Goal: Task Accomplishment & Management: Complete application form

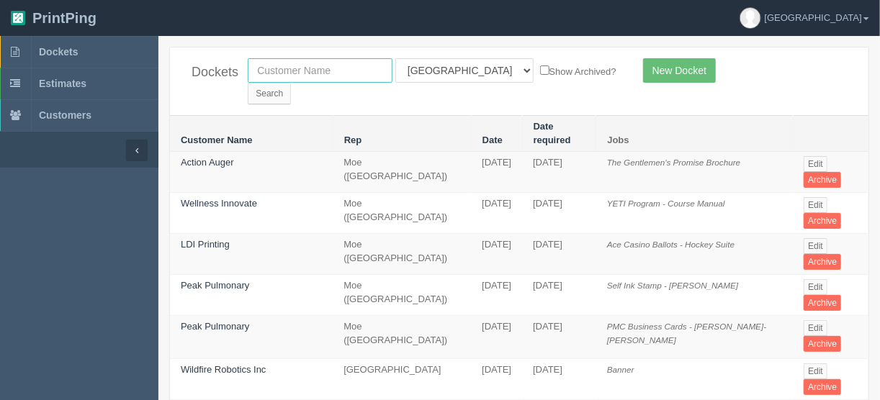
click at [312, 72] on input "text" at bounding box center [320, 70] width 145 height 24
type input "taza"
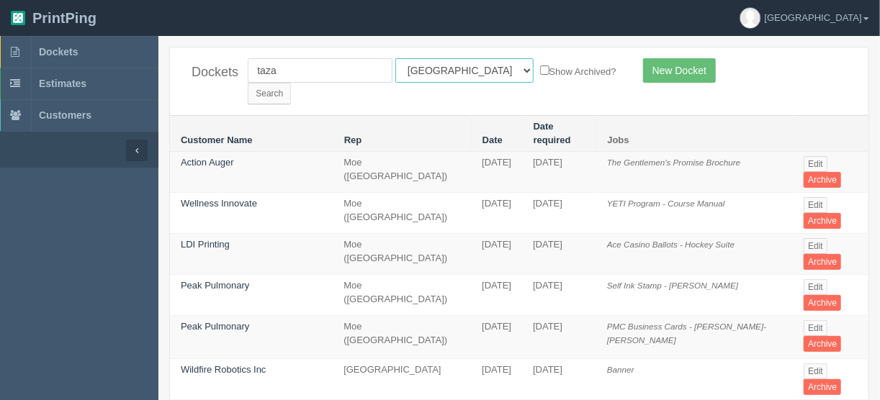
click at [461, 67] on select "All Users [PERSON_NAME] Test 1 [PERSON_NAME] [PERSON_NAME] [PERSON_NAME] France…" at bounding box center [464, 70] width 138 height 24
select select
click at [395, 58] on select "All Users [PERSON_NAME] Test 1 [PERSON_NAME] [PERSON_NAME] [PERSON_NAME] France…" at bounding box center [464, 70] width 138 height 24
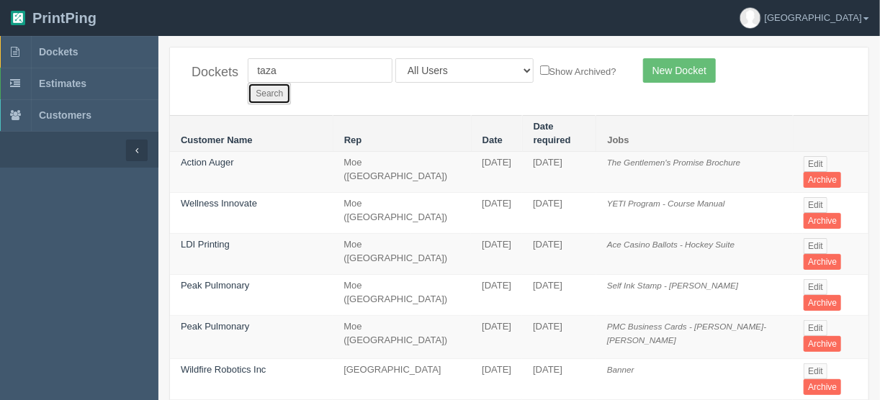
click at [291, 83] on input "Search" at bounding box center [269, 94] width 43 height 22
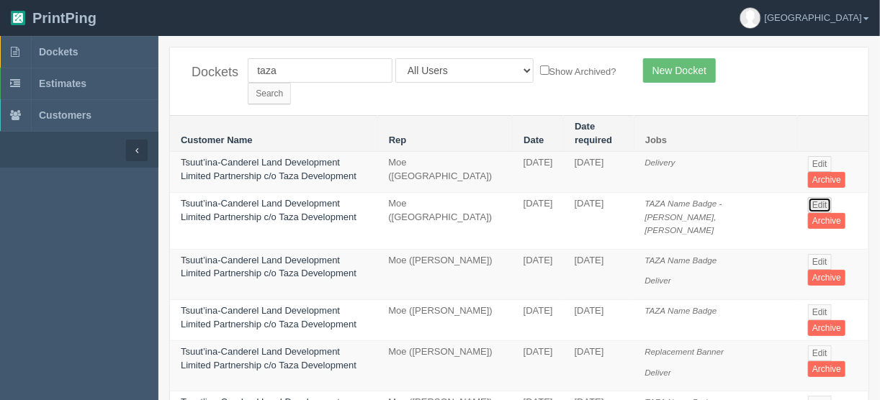
click at [820, 197] on link "Edit" at bounding box center [820, 205] width 24 height 16
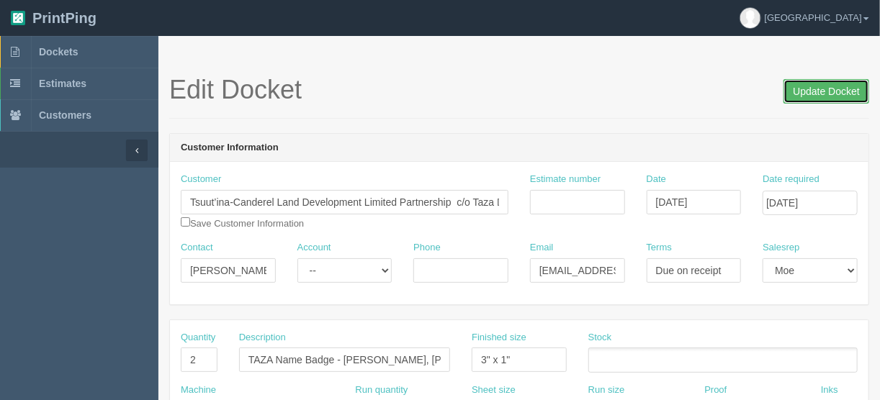
click at [833, 90] on input "Update Docket" at bounding box center [827, 91] width 86 height 24
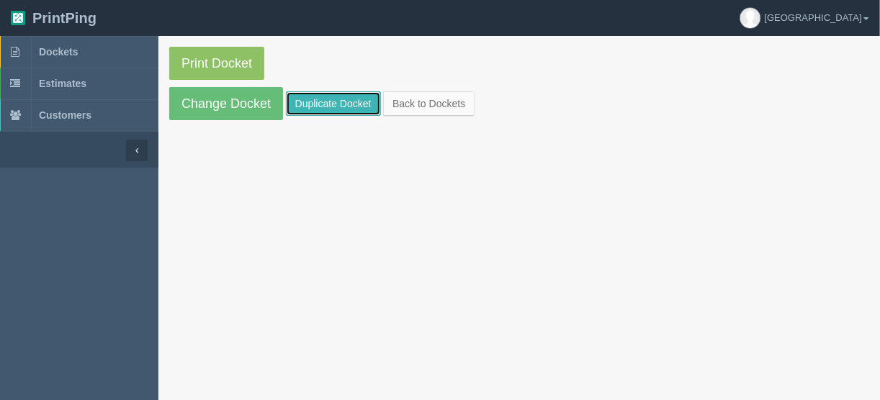
click at [353, 103] on link "Duplicate Docket" at bounding box center [333, 103] width 95 height 24
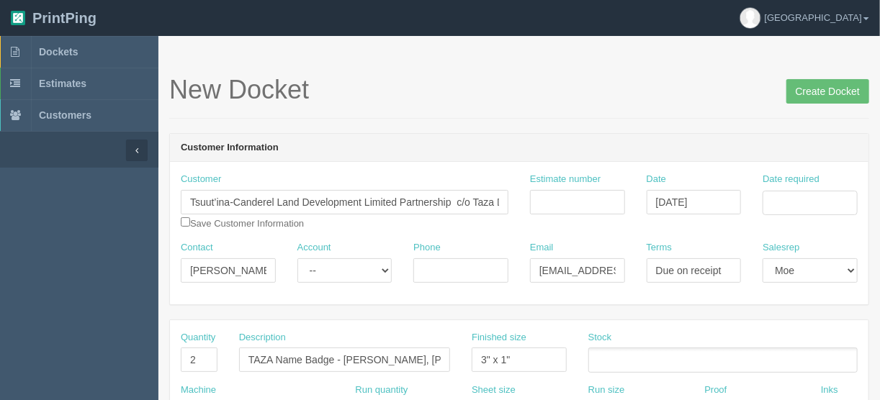
scroll to position [230, 0]
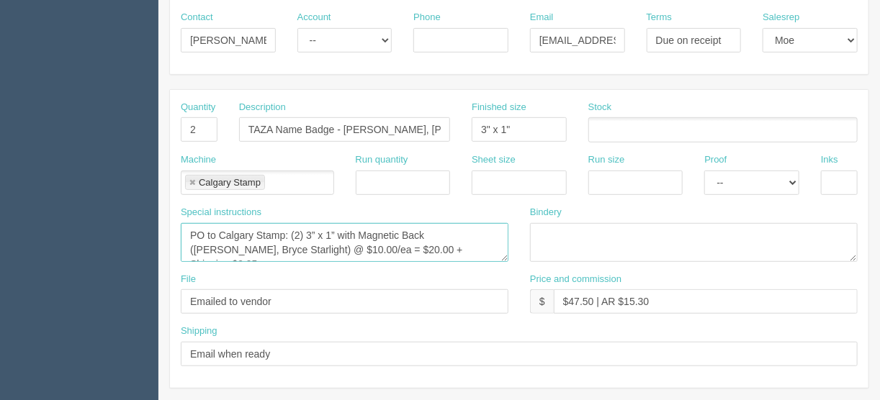
click at [447, 245] on textarea "PO to Calgary Stamp: (2) 3” x 1” with Magnetic Back (Djudy Morvany, Bryce Starl…" at bounding box center [345, 242] width 328 height 39
type textarea "PO to Calgary Stamp: (2) 3” x 1” with Magnetic Back (Djudy Morvany, Bryce Starl…"
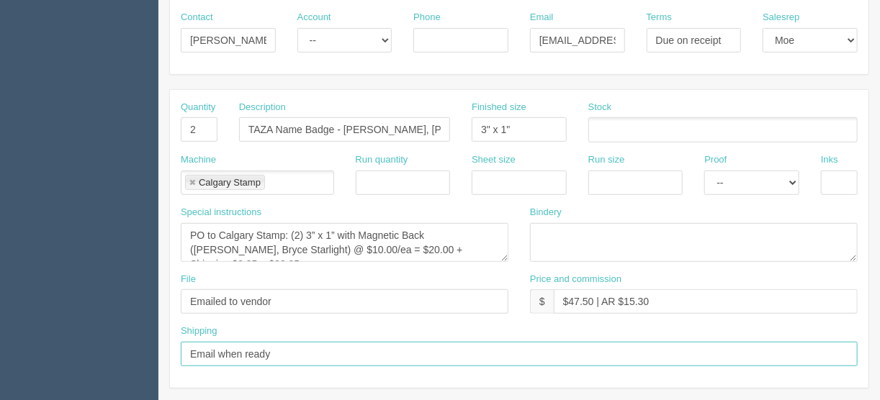
drag, startPoint x: 285, startPoint y: 353, endPoint x: 104, endPoint y: 354, distance: 180.8
type input "Call/email when ready"
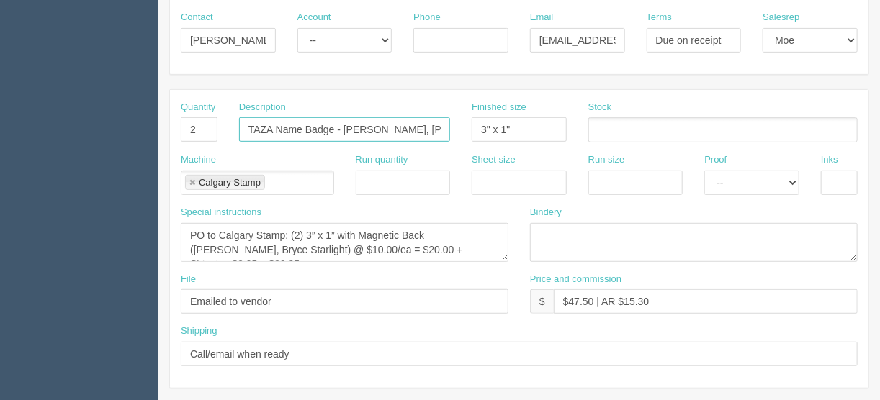
scroll to position [0, 40]
drag, startPoint x: 342, startPoint y: 125, endPoint x: 449, endPoint y: 123, distance: 106.6
click at [449, 123] on input "TAZA Name Badge - Djudy Morvany, Bryce Starlight" at bounding box center [344, 129] width 211 height 24
drag, startPoint x: 300, startPoint y: 130, endPoint x: 457, endPoint y: 129, distance: 157.0
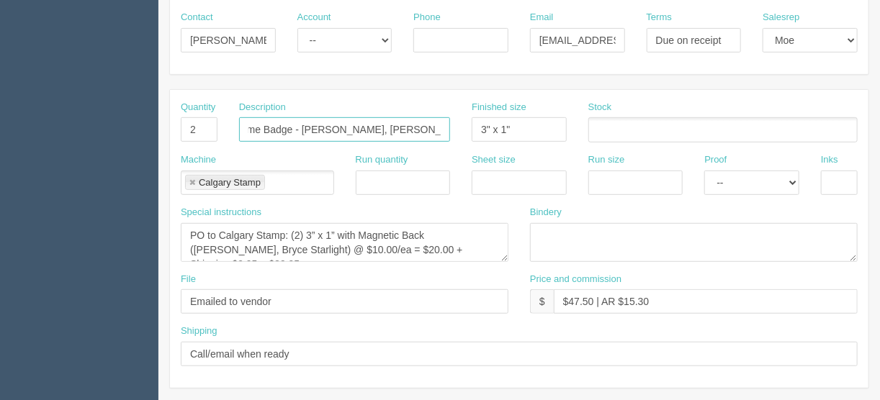
click at [458, 129] on div "Description TAZA Name Badge - Jennie Price, Chantel Tremblay" at bounding box center [344, 127] width 233 height 53
type input "TAZA Name Badge - Jennie Price, Chantel Tremblay"
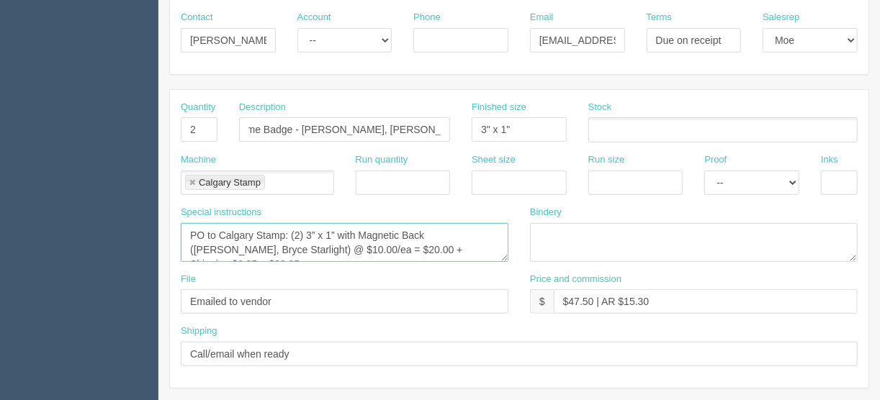
scroll to position [0, 0]
drag, startPoint x: 255, startPoint y: 245, endPoint x: 429, endPoint y: 233, distance: 174.0
click at [429, 233] on textarea "PO to Calgary Stamp: (2) 3” x 1” with Magnetic Back (Djudy Morvany, Bryce Starl…" at bounding box center [345, 242] width 328 height 39
paste textarea "Jennie Price, Chantel Tremblay"
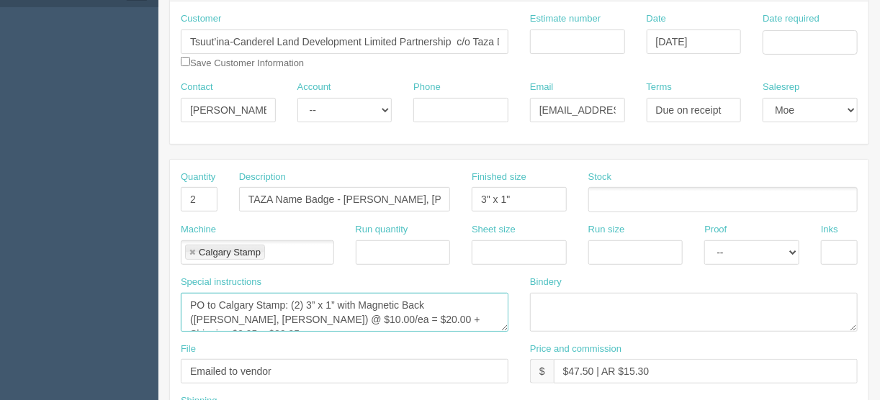
scroll to position [266, 0]
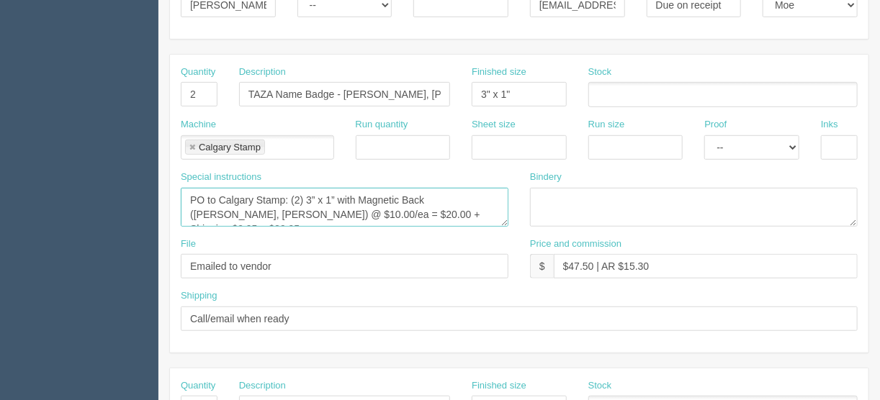
type textarea "PO to Calgary Stamp: (2) 3” x 1” with Magnetic Back (Jennie Price, Chantel Trem…"
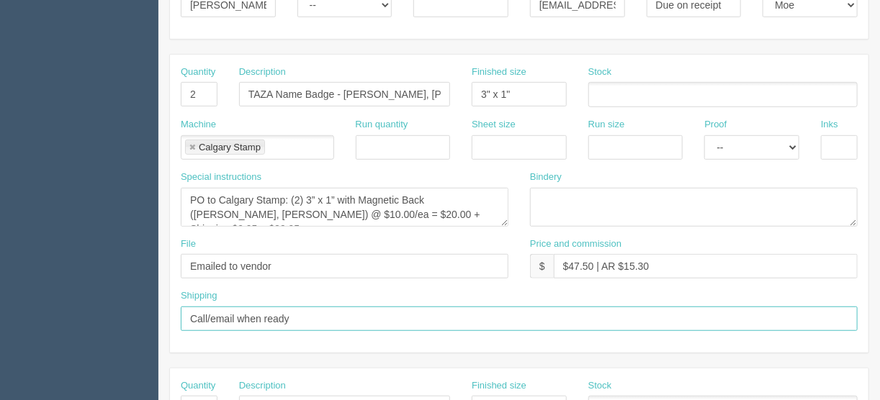
drag, startPoint x: 310, startPoint y: 317, endPoint x: 157, endPoint y: 319, distance: 152.7
click at [158, 318] on section "New Docket Create Docket Customer Information Customer Tsuut’ina-Canderel Land …" at bounding box center [519, 406] width 722 height 1272
type input "Email when ready"
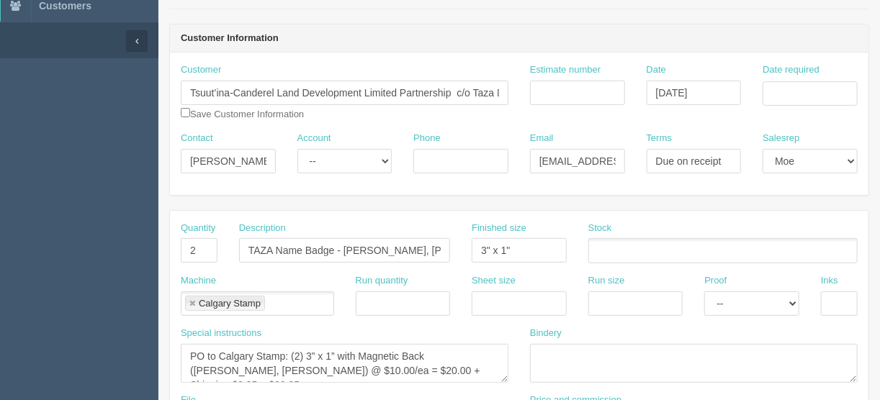
scroll to position [93, 0]
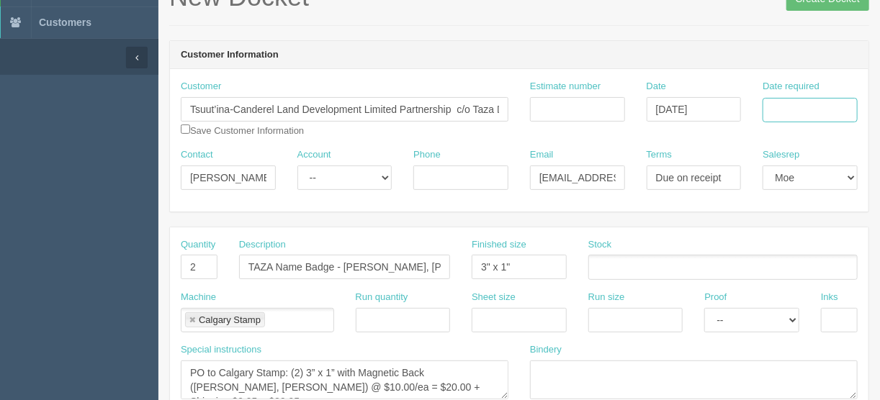
click at [788, 102] on input "Date required" at bounding box center [810, 110] width 95 height 24
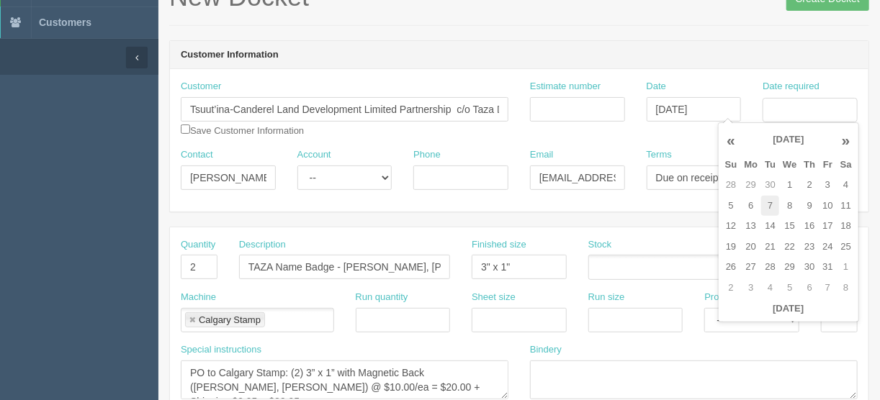
click at [767, 205] on td "7" at bounding box center [770, 206] width 18 height 21
click at [789, 204] on td "8" at bounding box center [789, 206] width 21 height 21
type input "October 8, 2025"
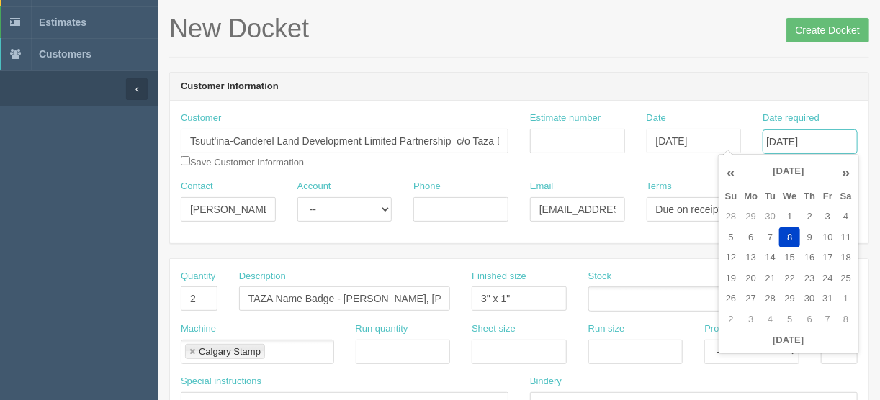
scroll to position [35, 0]
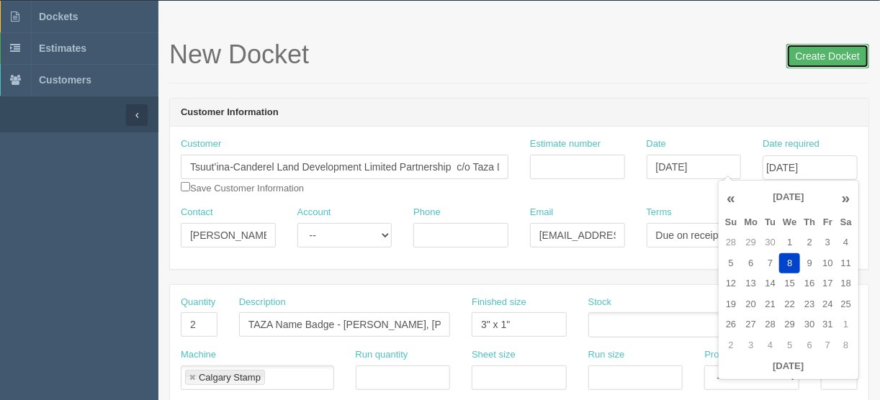
click at [824, 56] on input "Create Docket" at bounding box center [828, 56] width 83 height 24
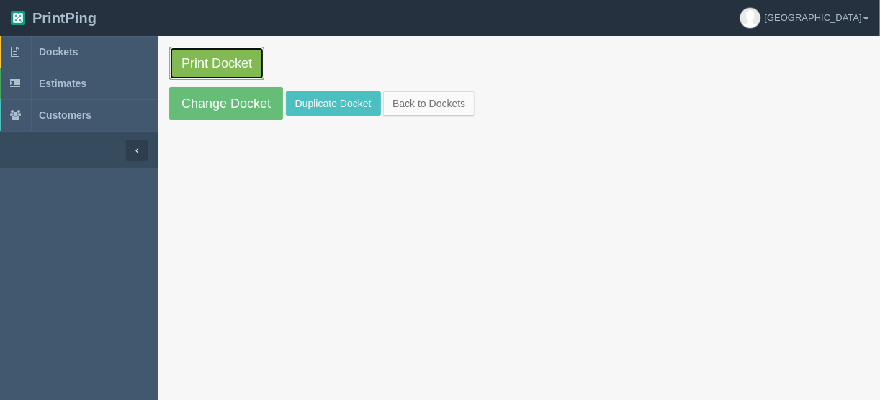
click at [222, 63] on link "Print Docket" at bounding box center [216, 63] width 95 height 33
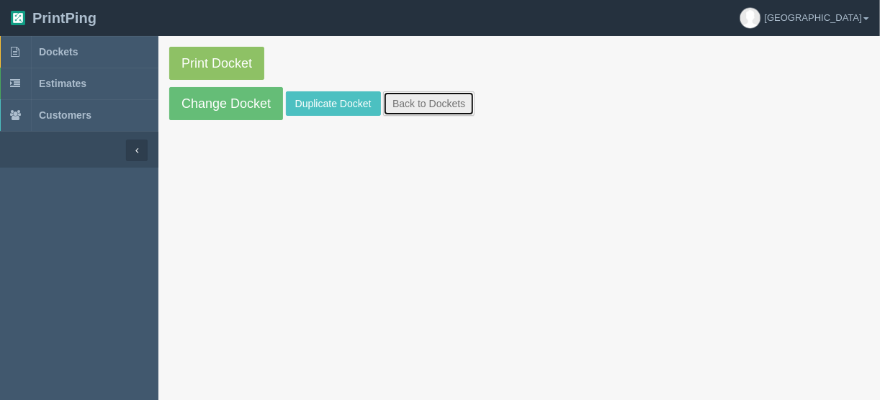
click at [406, 103] on link "Back to Dockets" at bounding box center [428, 103] width 91 height 24
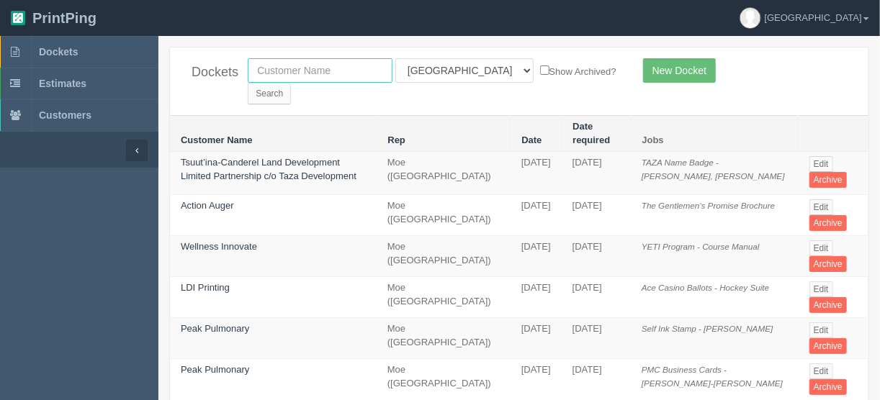
click at [305, 64] on input "text" at bounding box center [320, 70] width 145 height 24
type input "integrated"
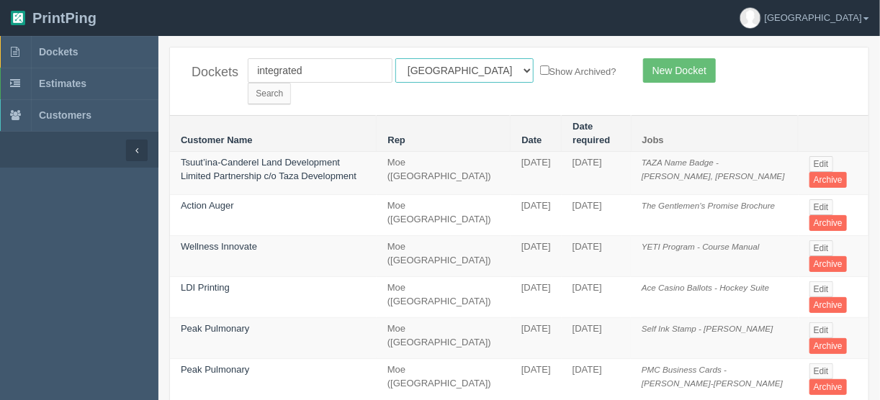
click at [457, 66] on select "All Users Ali Ali Test 1 Aly Amy Ankit Arif Brandon Dan France Greg Jim Mark Ma…" at bounding box center [464, 70] width 138 height 24
select select
click at [395, 58] on select "All Users Ali Ali Test 1 Aly Amy Ankit Arif Brandon Dan France Greg Jim Mark Ma…" at bounding box center [464, 70] width 138 height 24
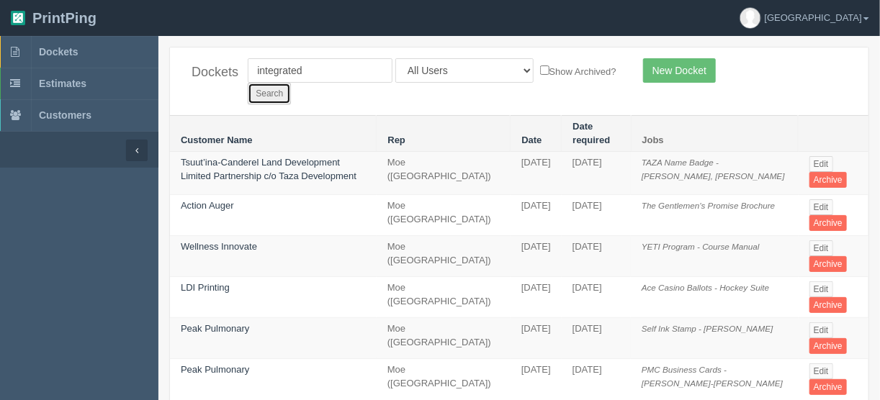
click at [291, 83] on input "Search" at bounding box center [269, 94] width 43 height 22
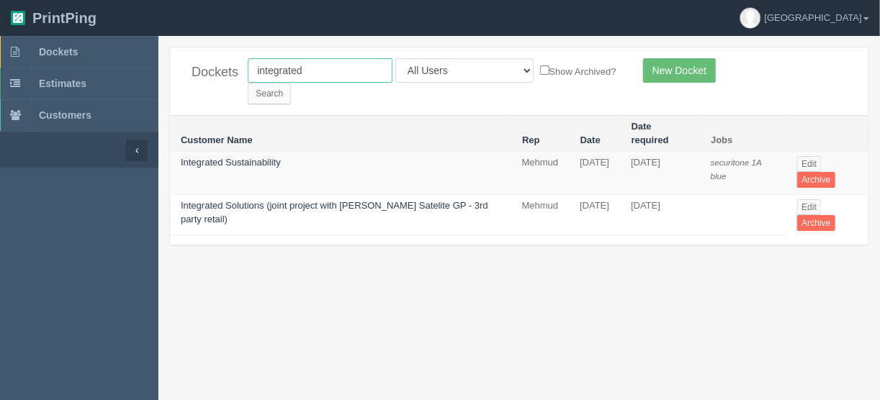
drag, startPoint x: 338, startPoint y: 67, endPoint x: 215, endPoint y: 63, distance: 123.2
click at [215, 63] on div "Dockets integrated All Users [PERSON_NAME] Test 1 [PERSON_NAME] [PERSON_NAME] […" at bounding box center [519, 82] width 699 height 68
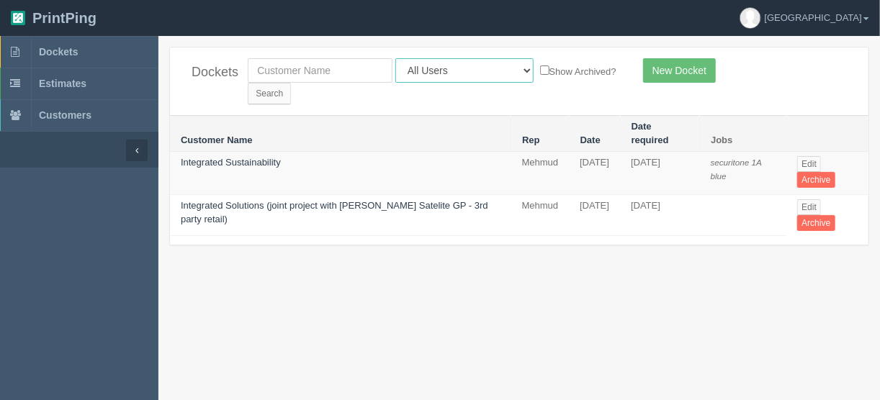
click at [457, 70] on select "All Users [PERSON_NAME] Test 1 [PERSON_NAME] [PERSON_NAME] [PERSON_NAME] France…" at bounding box center [464, 70] width 138 height 24
select select "11"
click at [395, 58] on select "All Users [PERSON_NAME] Test 1 [PERSON_NAME] [PERSON_NAME] [PERSON_NAME] France…" at bounding box center [464, 70] width 138 height 24
click at [291, 83] on input "Search" at bounding box center [269, 94] width 43 height 22
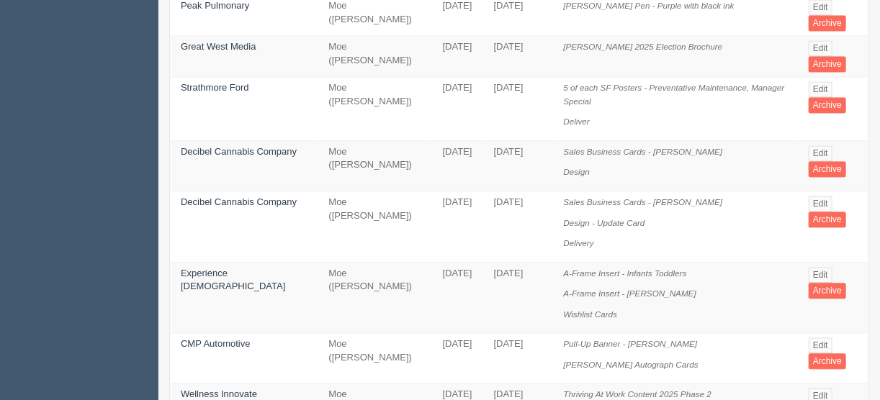
scroll to position [1148, 0]
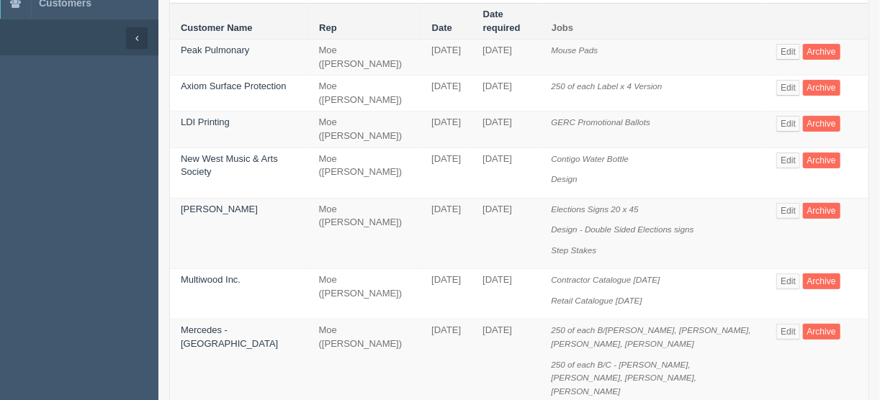
scroll to position [115, 0]
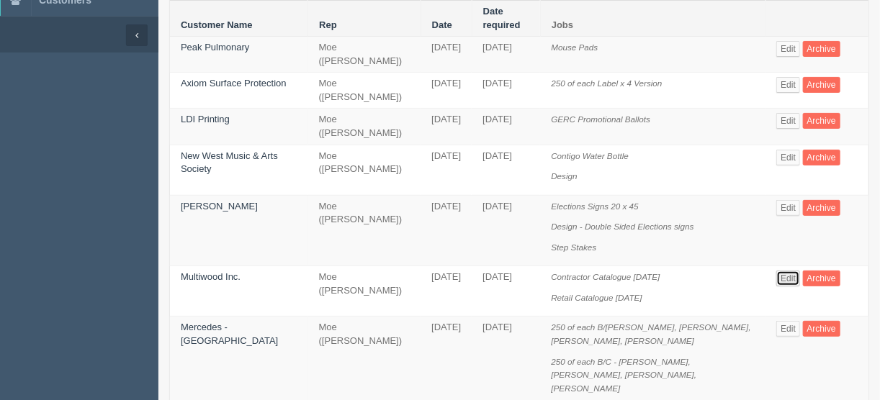
click at [781, 271] on link "Edit" at bounding box center [788, 279] width 24 height 16
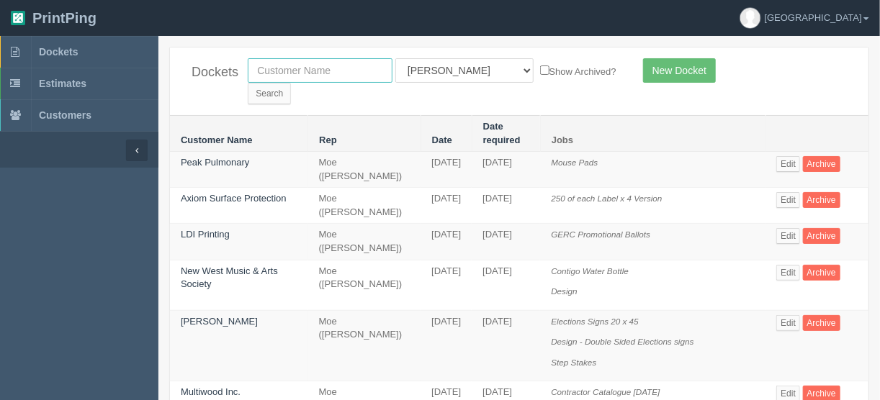
click at [325, 62] on input "text" at bounding box center [320, 70] width 145 height 24
type input "great west"
click at [462, 72] on select "All Users Ali Ali Test 1 Aly Amy Ankit Arif Brandon Dan France Greg Jim Mark Ma…" at bounding box center [464, 70] width 138 height 24
select select
click at [395, 58] on select "All Users Ali Ali Test 1 Aly Amy Ankit Arif Brandon Dan France Greg Jim Mark Ma…" at bounding box center [464, 70] width 138 height 24
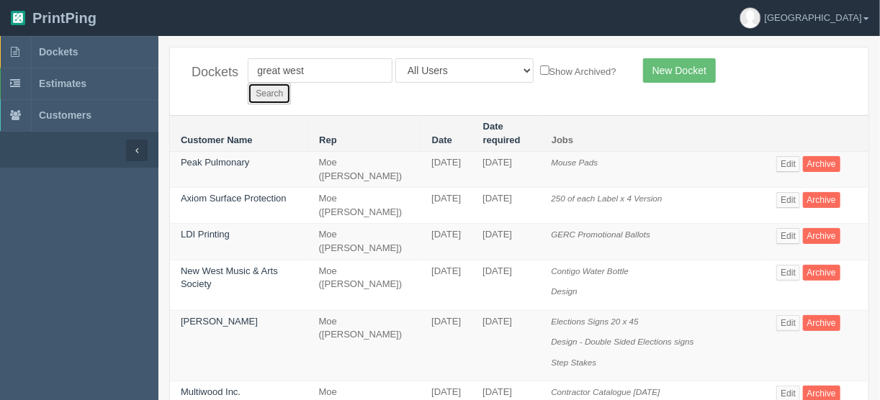
click at [291, 83] on input "Search" at bounding box center [269, 94] width 43 height 22
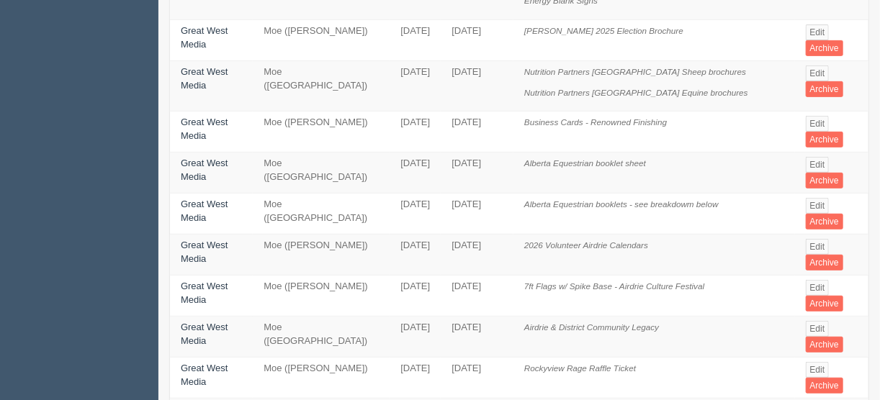
scroll to position [230, 0]
click at [813, 238] on link "Edit" at bounding box center [818, 246] width 24 height 16
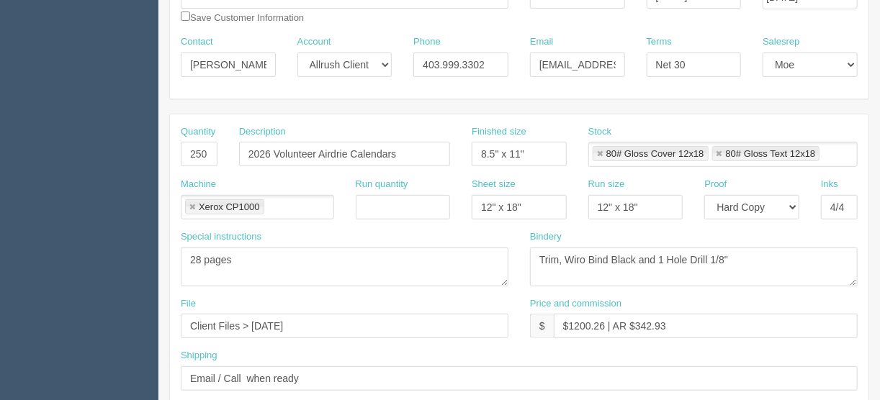
scroll to position [230, 0]
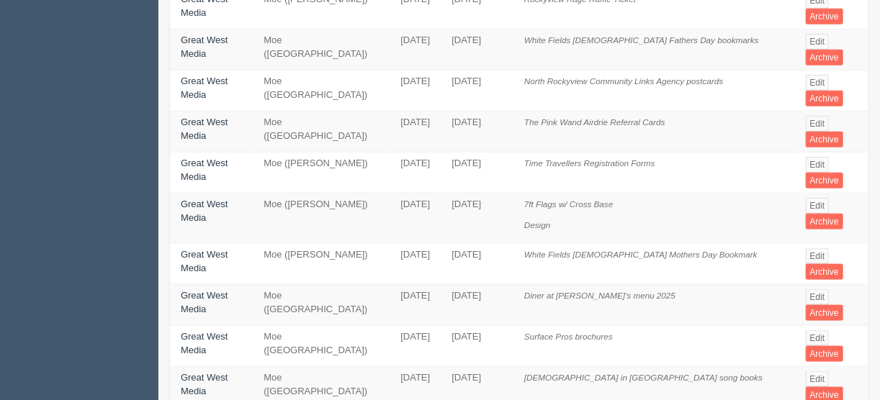
scroll to position [634, 0]
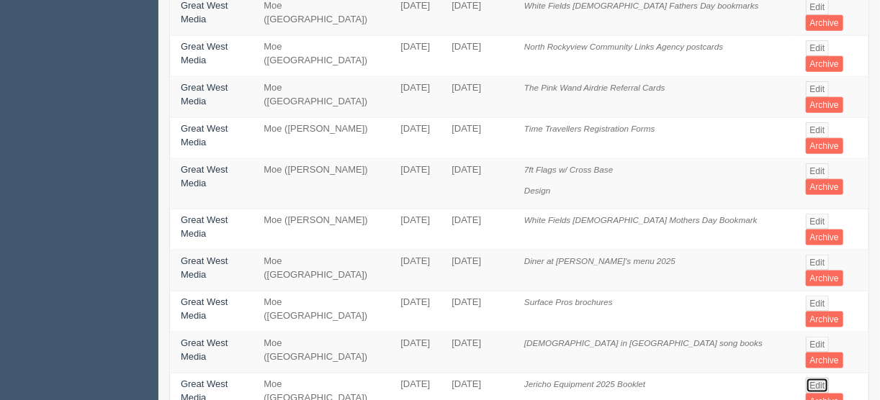
click at [815, 378] on link "Edit" at bounding box center [818, 386] width 24 height 16
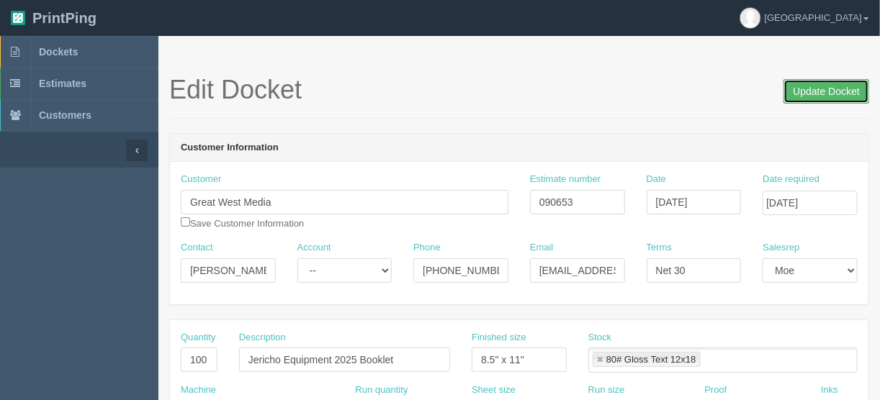
click at [830, 89] on input "Update Docket" at bounding box center [827, 91] width 86 height 24
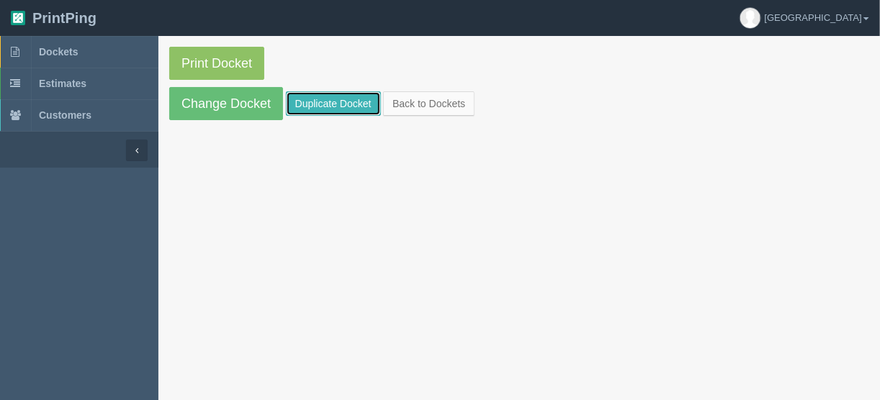
click at [325, 102] on link "Duplicate Docket" at bounding box center [333, 103] width 95 height 24
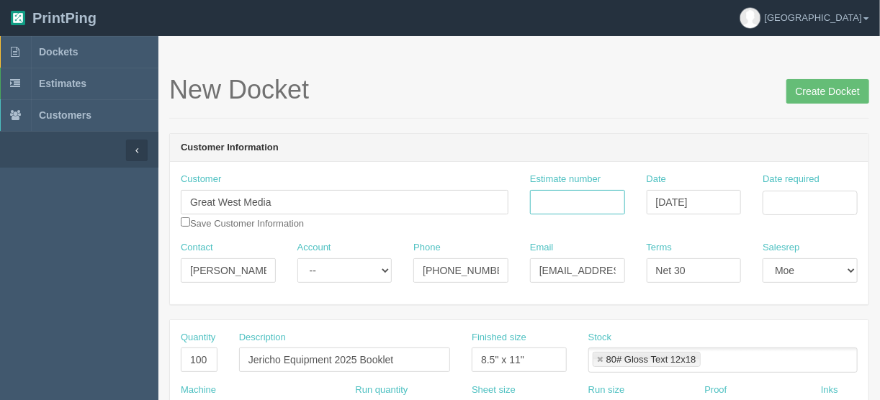
click at [552, 194] on input "Estimate number" at bounding box center [577, 202] width 95 height 24
type input "079049"
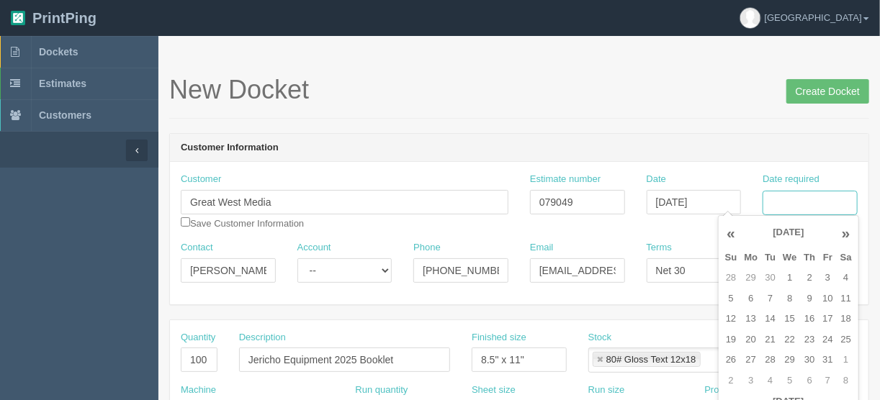
drag, startPoint x: 809, startPoint y: 206, endPoint x: 809, endPoint y: 198, distance: 7.9
click at [809, 206] on input "Date required" at bounding box center [810, 203] width 95 height 24
click at [753, 299] on td "6" at bounding box center [751, 299] width 21 height 21
type input "October 6, 2025"
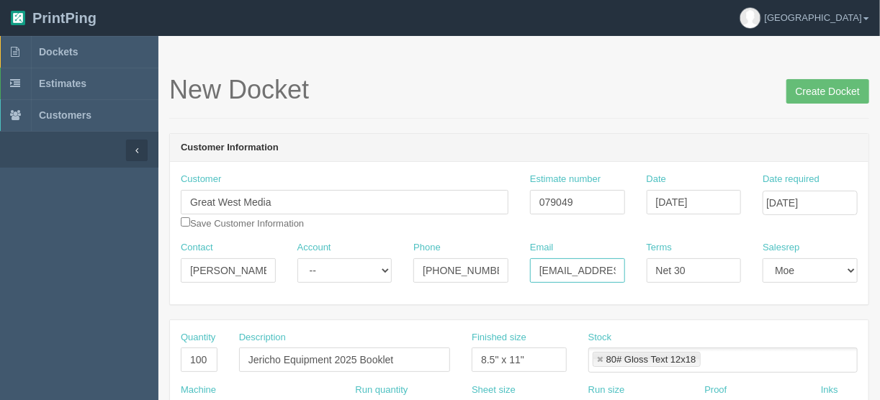
click at [591, 268] on input "blovstad@greatwest.ca" at bounding box center [577, 271] width 95 height 24
drag, startPoint x: 193, startPoint y: 357, endPoint x: 117, endPoint y: 340, distance: 78.3
type input "900"
click at [329, 358] on input "Jericho Equipment 2025 Booklet" at bounding box center [344, 360] width 211 height 24
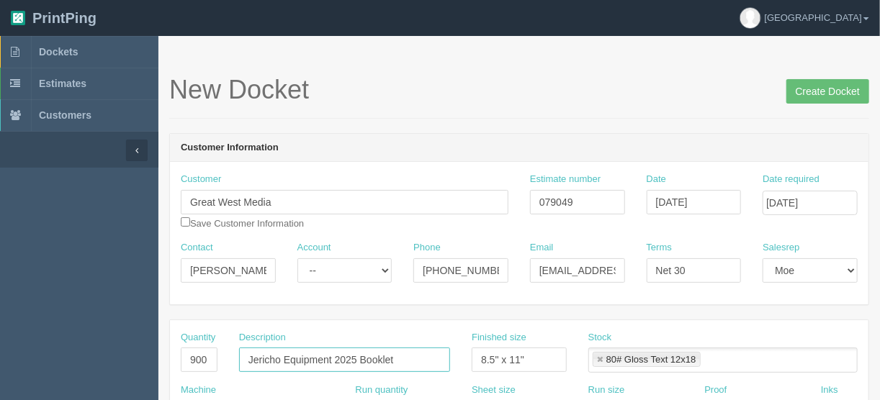
drag, startPoint x: 333, startPoint y: 357, endPoint x: 218, endPoint y: 362, distance: 114.6
click at [215, 361] on div "Quantity 900 Description Jericho Equipment 2025 Booklet Finished size 8.5" x 11…" at bounding box center [519, 357] width 699 height 53
drag, startPoint x: 399, startPoint y: 359, endPoint x: 486, endPoint y: 352, distance: 87.4
click at [483, 359] on div "Quantity 900 Description Schachter Energy Program 2025 Booklet Finished size 8.…" at bounding box center [519, 357] width 699 height 53
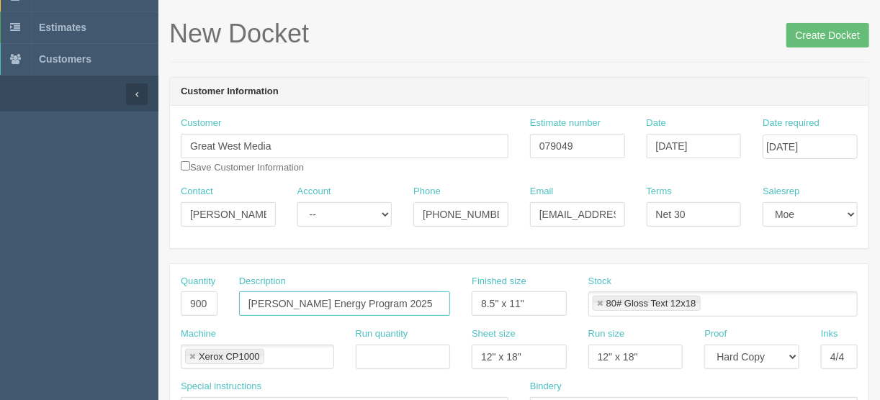
scroll to position [115, 0]
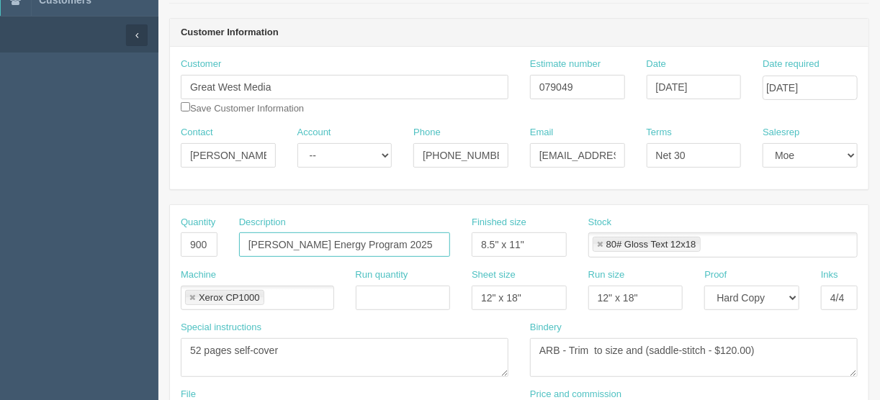
type input "Schachter Energy Program 2025"
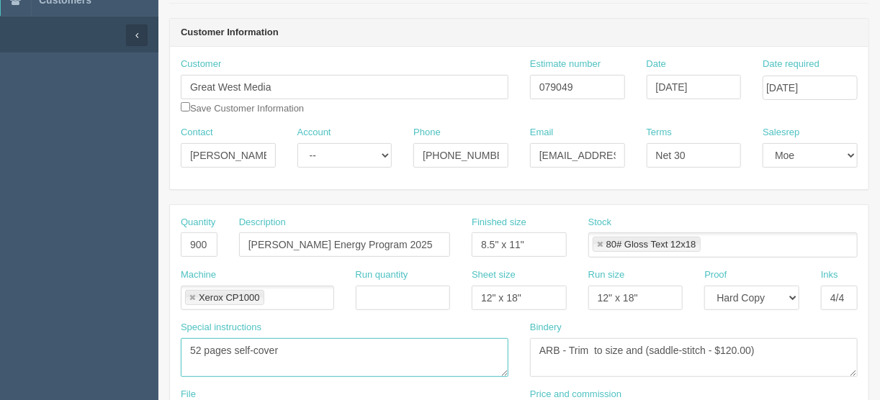
drag, startPoint x: 287, startPoint y: 351, endPoint x: 163, endPoint y: 349, distance: 123.9
type textarea "20 pages + cover"
click at [598, 243] on link at bounding box center [600, 245] width 9 height 9
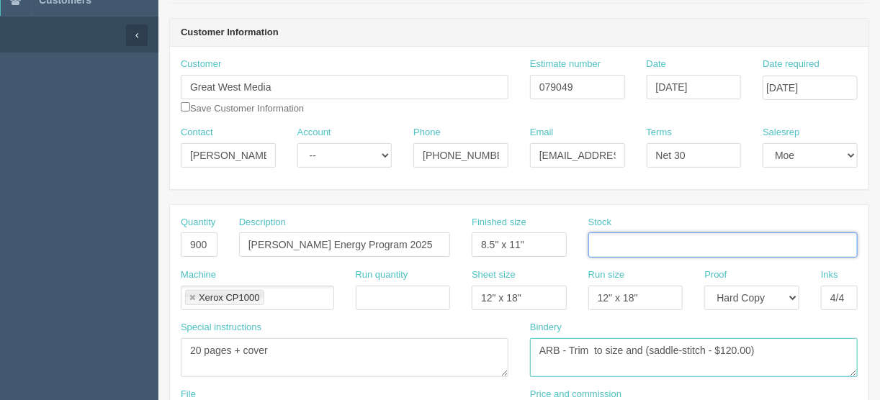
drag, startPoint x: 784, startPoint y: 357, endPoint x: 772, endPoint y: 351, distance: 12.6
click at [783, 357] on textarea "ARB - Trim to size and (saddle-stitch - $120.00)" at bounding box center [694, 358] width 328 height 39
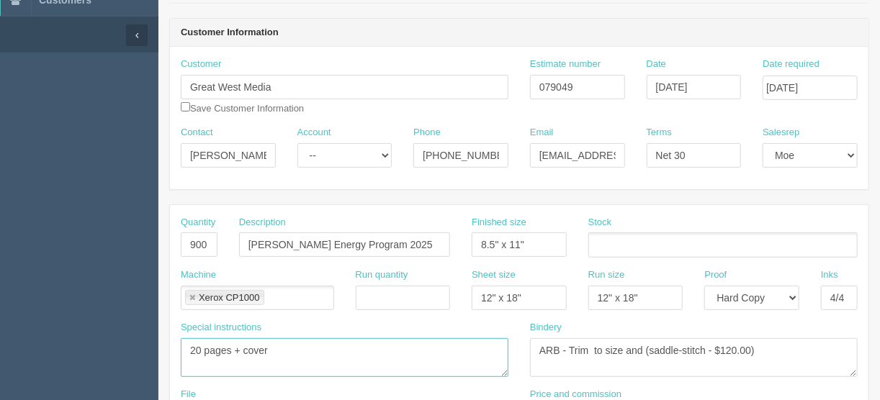
click at [316, 355] on textarea "52 pages self-cover" at bounding box center [345, 358] width 328 height 39
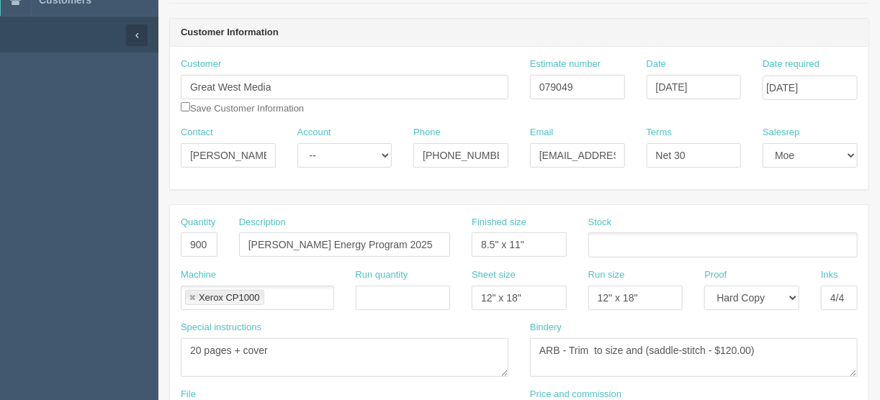
click at [624, 243] on ul at bounding box center [722, 245] width 269 height 25
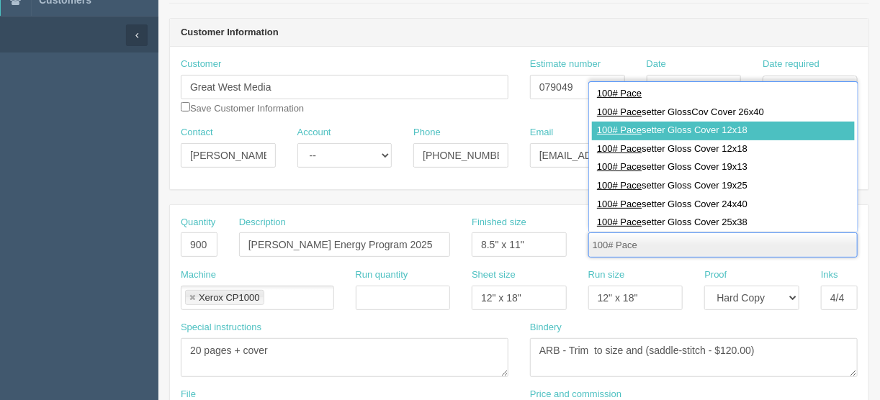
type input "100# Pace"
type input "100# Pacesetter Gloss Cover 12x18"
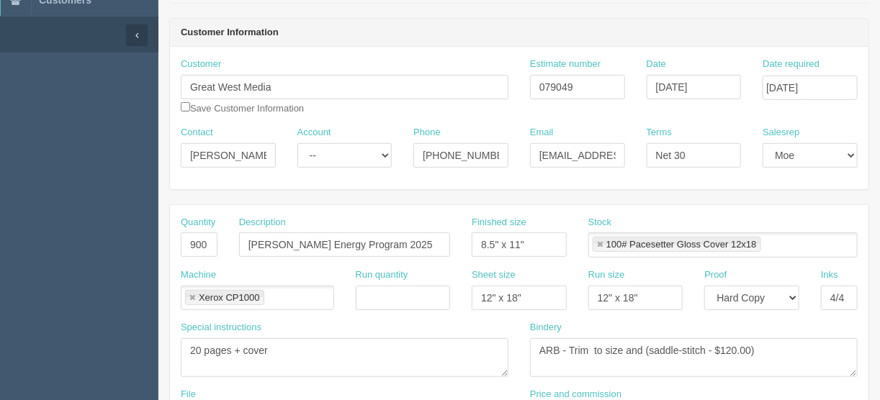
click at [776, 244] on ul "100# Pacesetter Gloss Cover 12x18" at bounding box center [722, 245] width 269 height 25
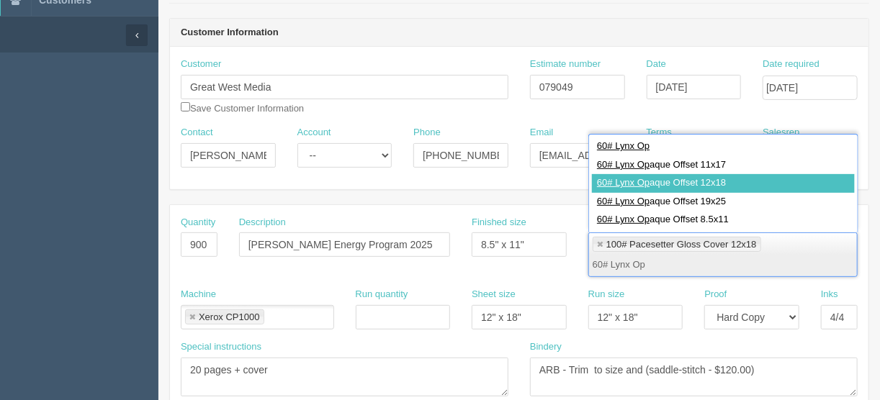
type input "60# Lynx Op"
type input "100# Pacesetter Gloss Cover 12x18,60# Lynx Opaque Offset 12x18"
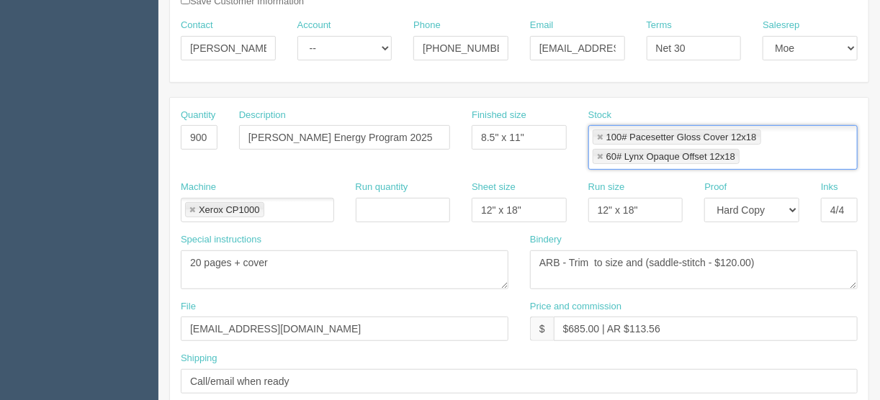
scroll to position [230, 0]
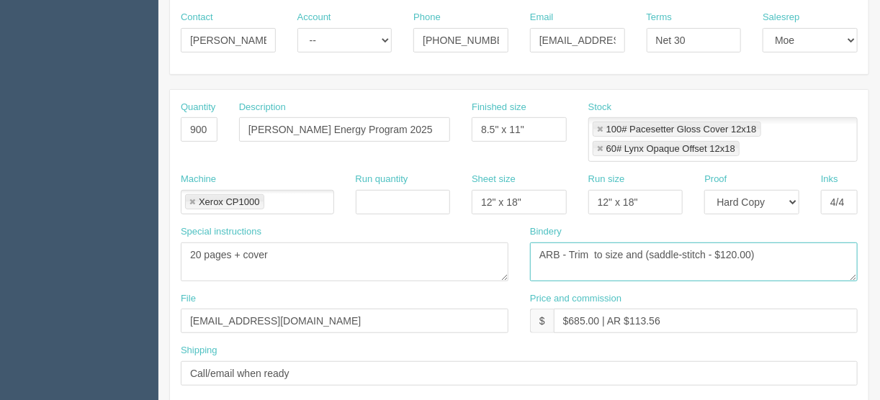
drag, startPoint x: 568, startPoint y: 249, endPoint x: 509, endPoint y: 253, distance: 59.2
click at [511, 253] on div "Special instructions 52 pages self-cover Bindery ARB - Trim to size and (saddle…" at bounding box center [519, 258] width 699 height 67
drag, startPoint x: 650, startPoint y: 251, endPoint x: 617, endPoint y: 248, distance: 34.0
click at [617, 248] on textarea "ARB - Trim to size and (saddle-stitch - $120.00)" at bounding box center [694, 262] width 328 height 39
drag, startPoint x: 640, startPoint y: 252, endPoint x: 640, endPoint y: 261, distance: 8.6
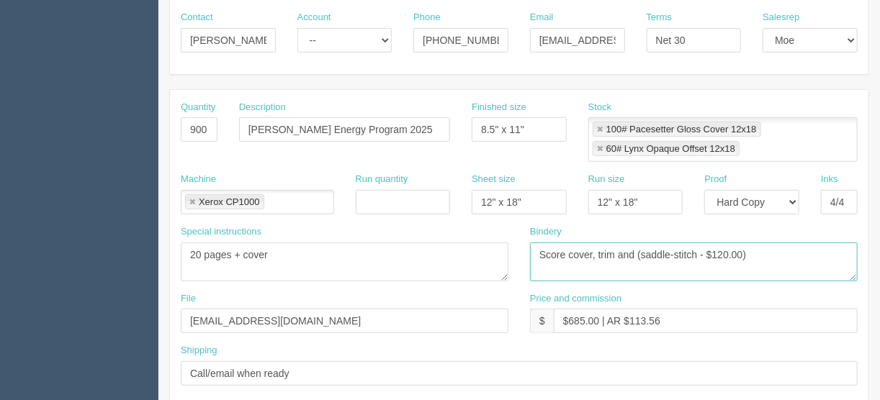
click at [639, 254] on textarea "ARB - Trim to size and (saddle-stitch - $120.00)" at bounding box center [694, 262] width 328 height 39
drag, startPoint x: 763, startPoint y: 248, endPoint x: 694, endPoint y: 259, distance: 70.0
click at [694, 259] on textarea "ARB - Trim to size and (saddle-stitch - $120.00)" at bounding box center [694, 262] width 328 height 39
drag, startPoint x: 637, startPoint y: 251, endPoint x: 601, endPoint y: 256, distance: 35.6
click at [601, 256] on textarea "ARB - Trim to size and (saddle-stitch - $120.00)" at bounding box center [694, 262] width 328 height 39
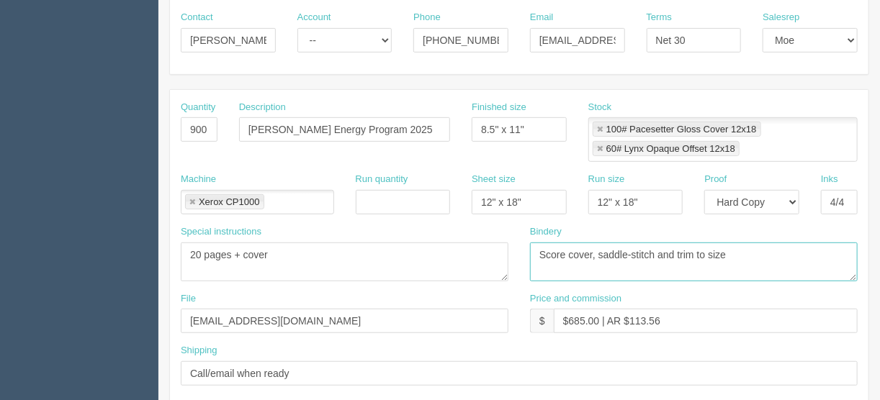
type textarea "Score cover, saddle-stitch and trim to size"
drag, startPoint x: 596, startPoint y: 315, endPoint x: 570, endPoint y: 319, distance: 26.9
click at [570, 319] on input "$685.00 | AR $113.56" at bounding box center [706, 321] width 304 height 24
drag, startPoint x: 667, startPoint y: 315, endPoint x: 635, endPoint y: 317, distance: 32.5
click at [635, 317] on input "$2655.91 | AR $113.56" at bounding box center [706, 321] width 304 height 24
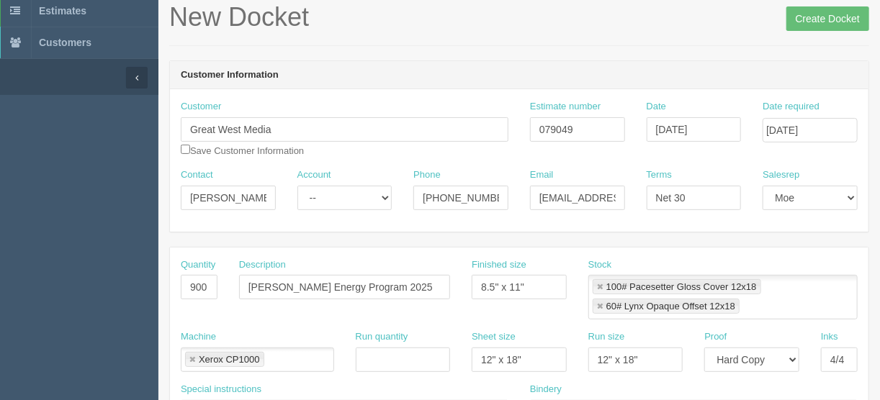
scroll to position [0, 0]
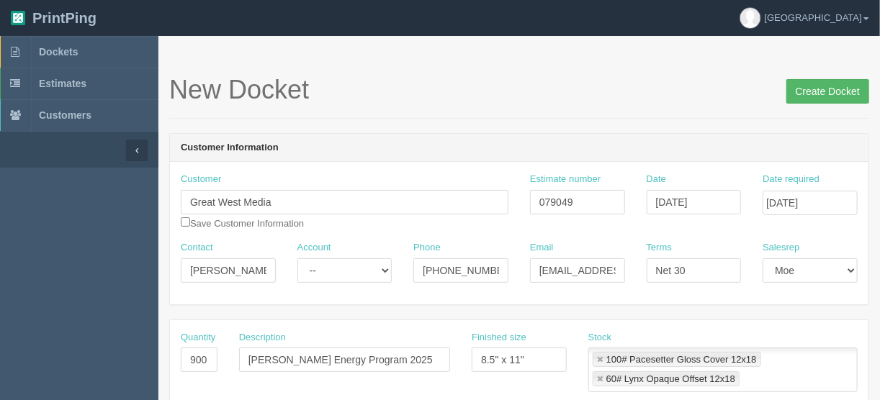
type input "$2655.91 | AR $525.79"
click at [814, 91] on input "Create Docket" at bounding box center [828, 91] width 83 height 24
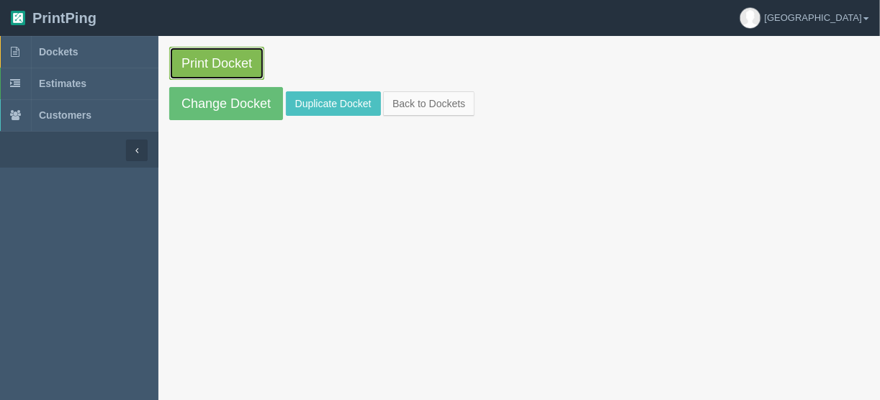
click at [218, 57] on link "Print Docket" at bounding box center [216, 63] width 95 height 33
